Goal: Information Seeking & Learning: Learn about a topic

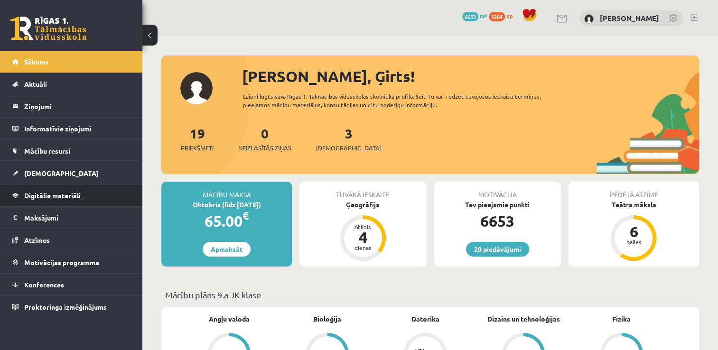
click at [60, 193] on span "Digitālie materiāli" at bounding box center [52, 195] width 56 height 9
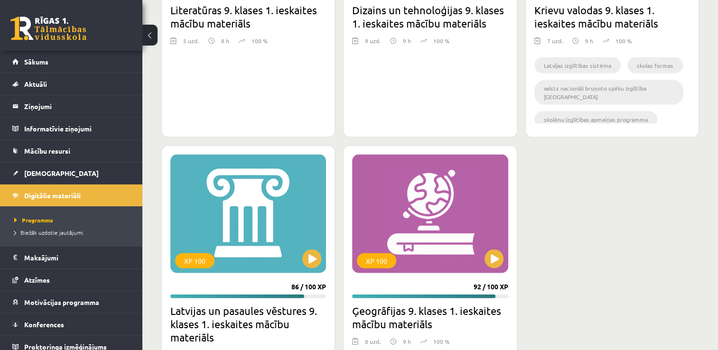
scroll to position [2088, 0]
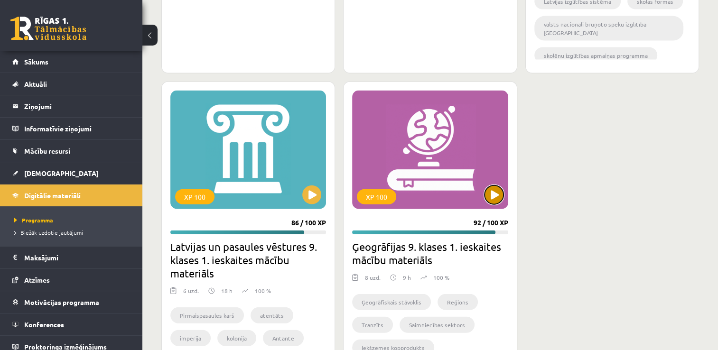
click at [498, 189] on button at bounding box center [493, 195] width 19 height 19
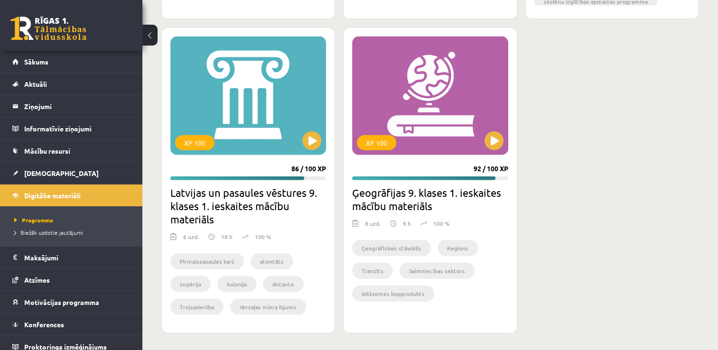
scroll to position [2142, 0]
